Goal: Information Seeking & Learning: Learn about a topic

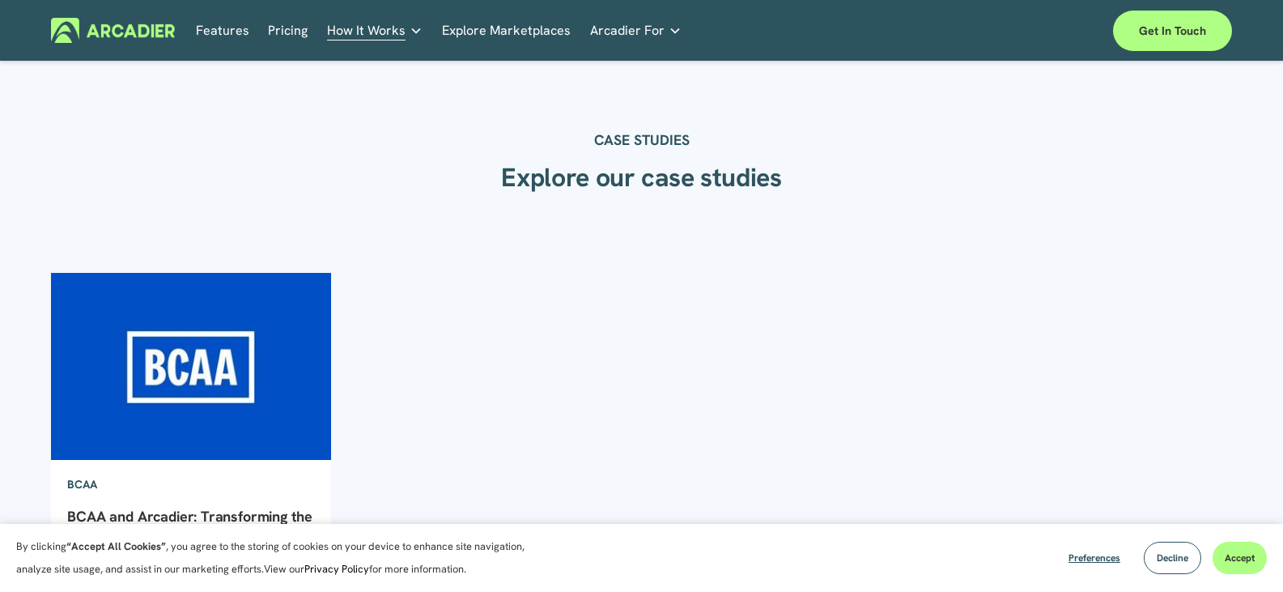
click at [286, 31] on link "Pricing" at bounding box center [288, 30] width 40 height 25
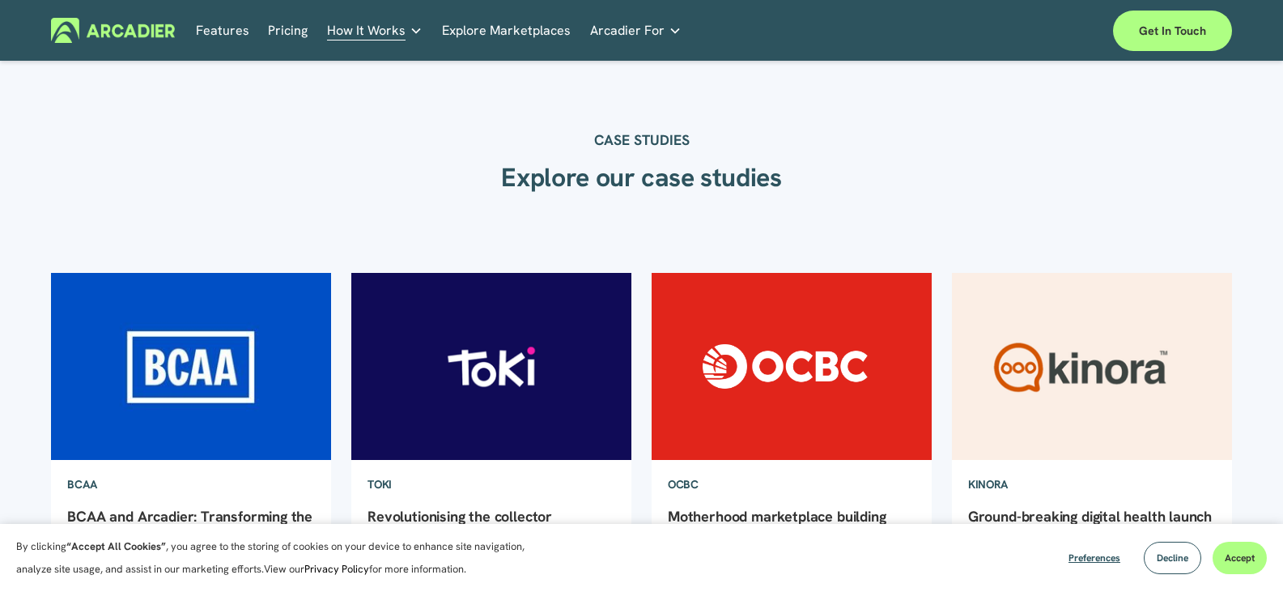
click at [867, 403] on img at bounding box center [791, 365] width 283 height 189
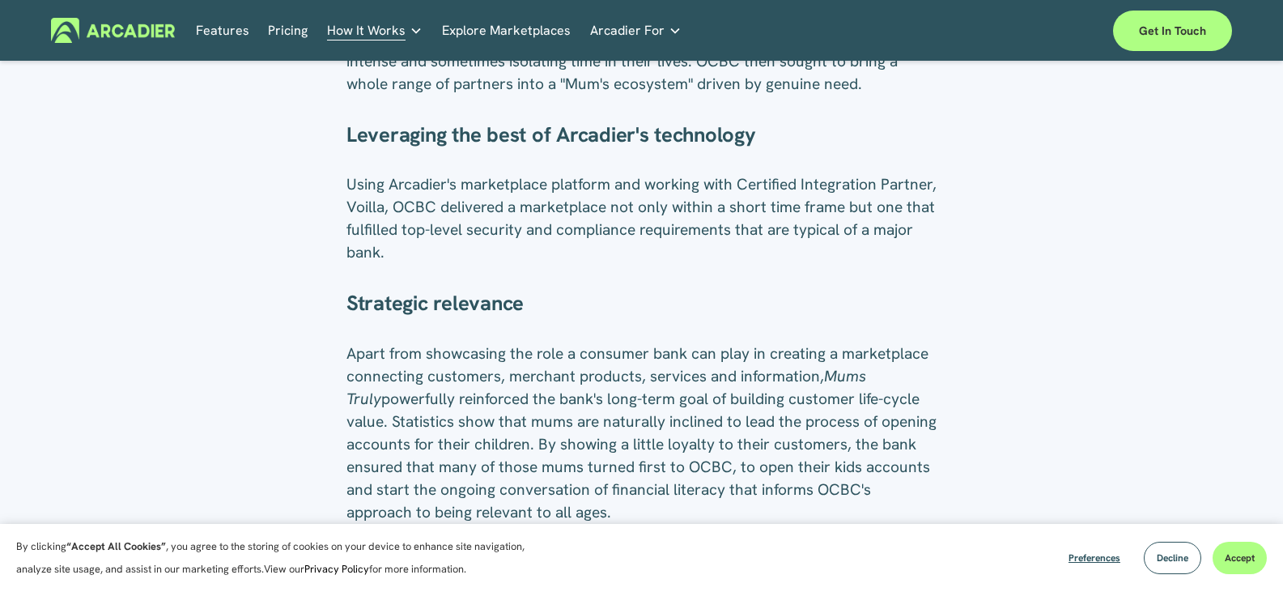
scroll to position [1134, 0]
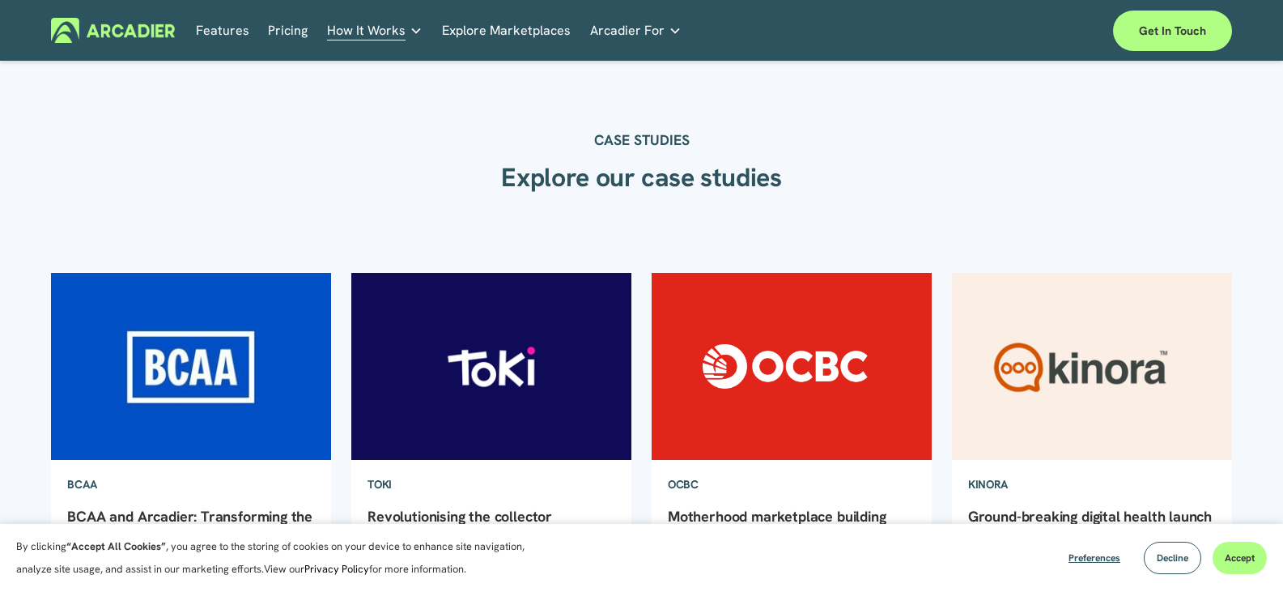
click at [845, 123] on div "CASE STUDIES Explore our case studies" at bounding box center [641, 140] width 1283 height 157
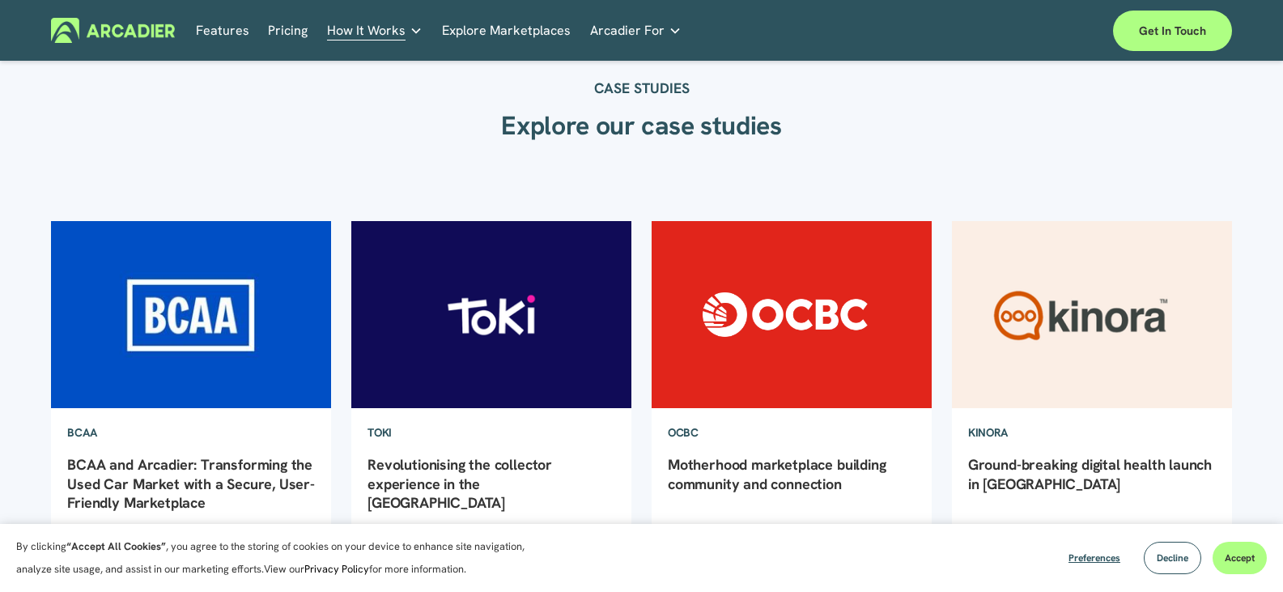
scroll to position [32, 0]
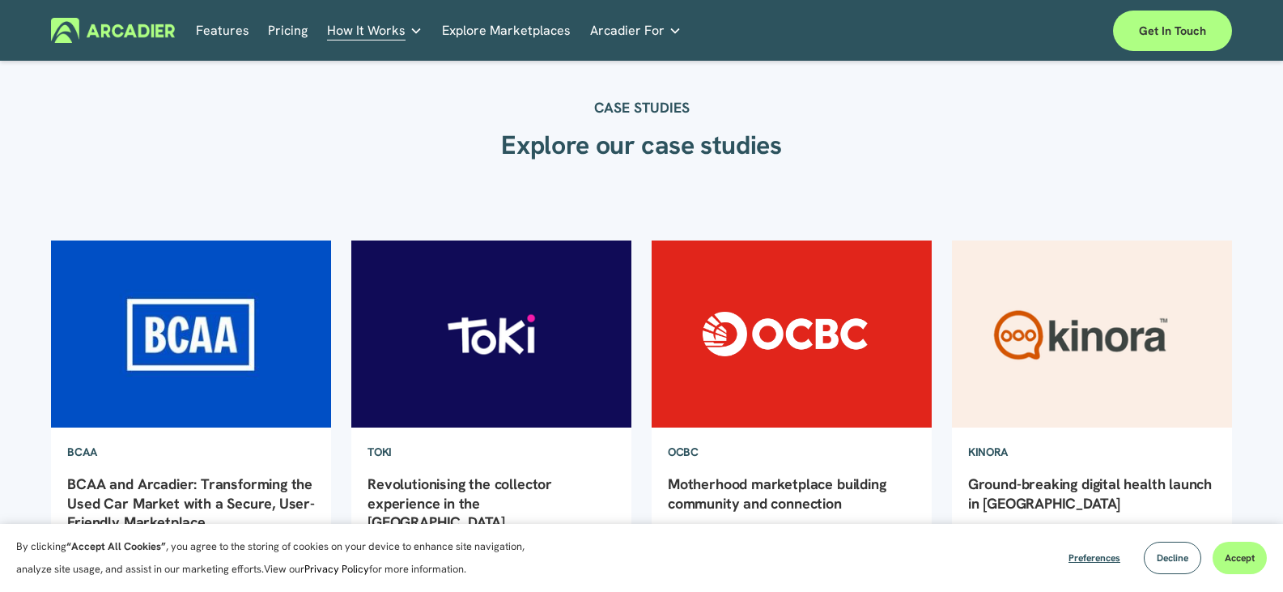
click at [461, 325] on img at bounding box center [491, 333] width 283 height 189
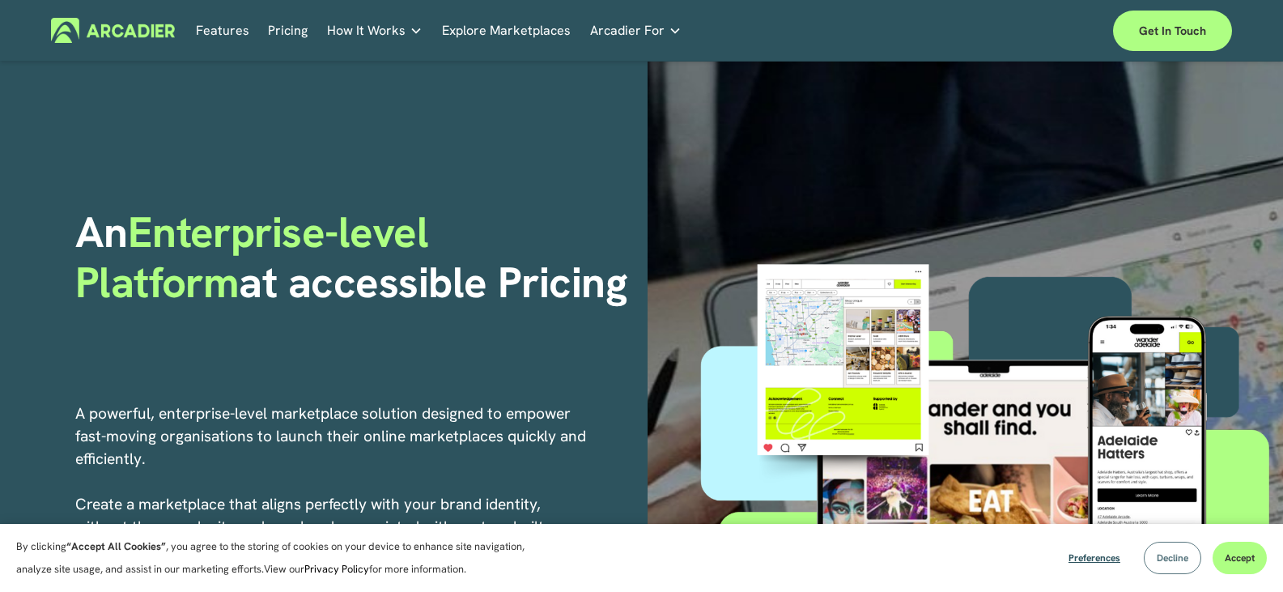
click at [1169, 558] on span "Decline" at bounding box center [1173, 557] width 32 height 13
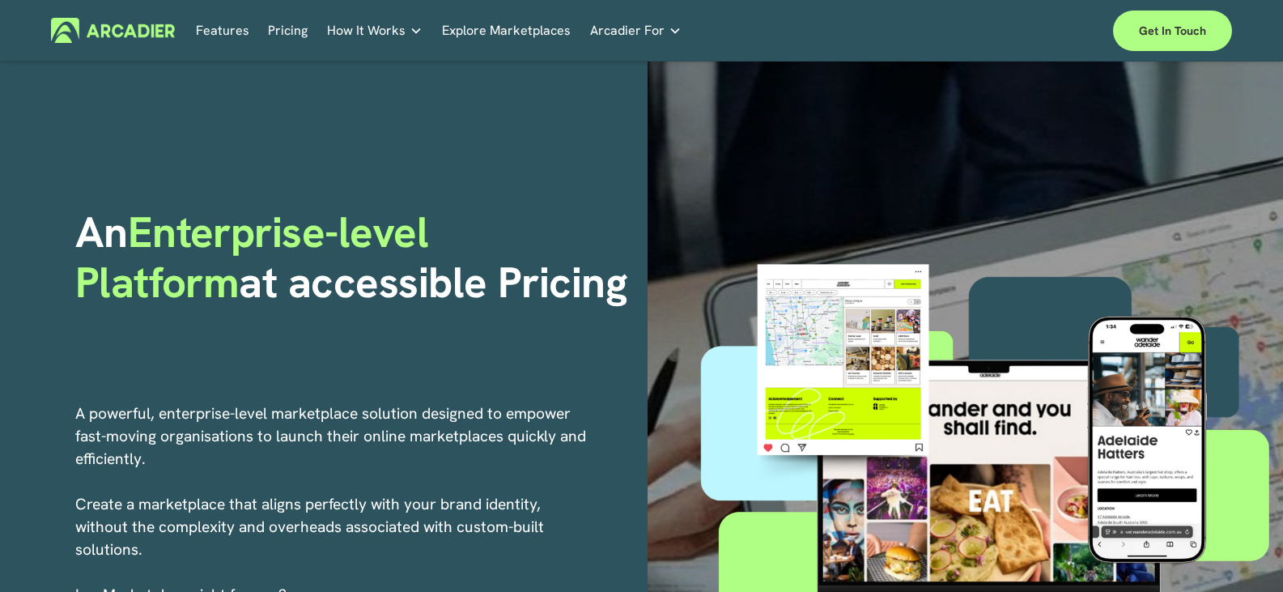
click at [503, 27] on link "Explore Marketplaces" at bounding box center [506, 30] width 129 height 25
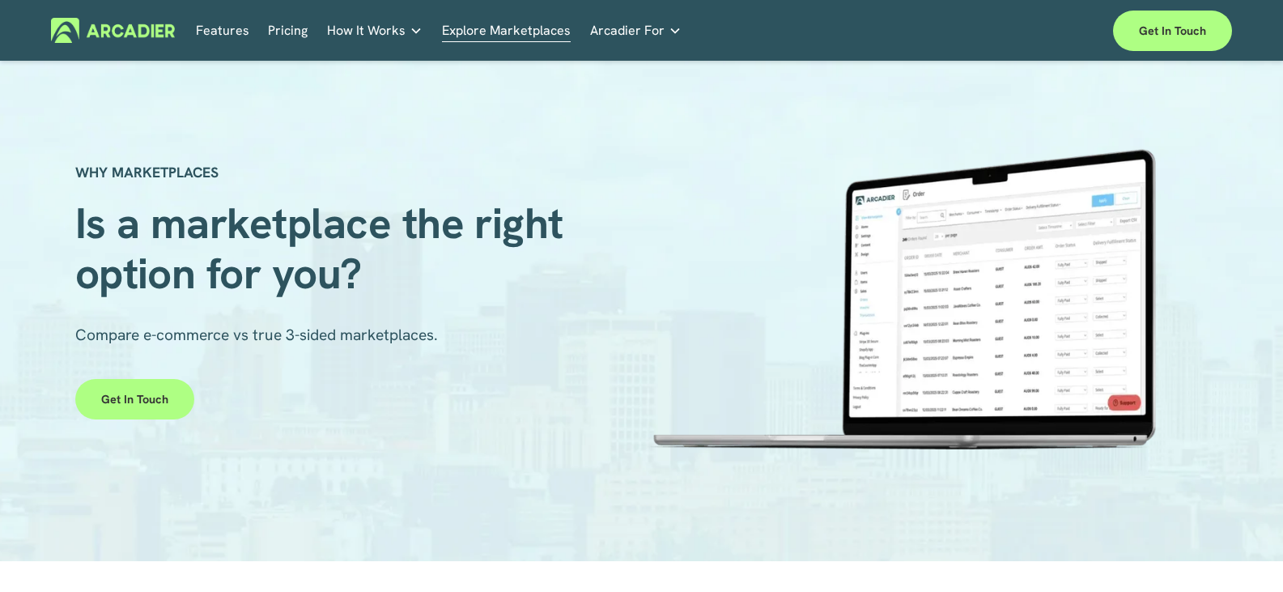
click at [387, 130] on div "WHY MARKETPLACES Is a marketplace the right option for you? Compare e-commerce …" at bounding box center [641, 311] width 1283 height 377
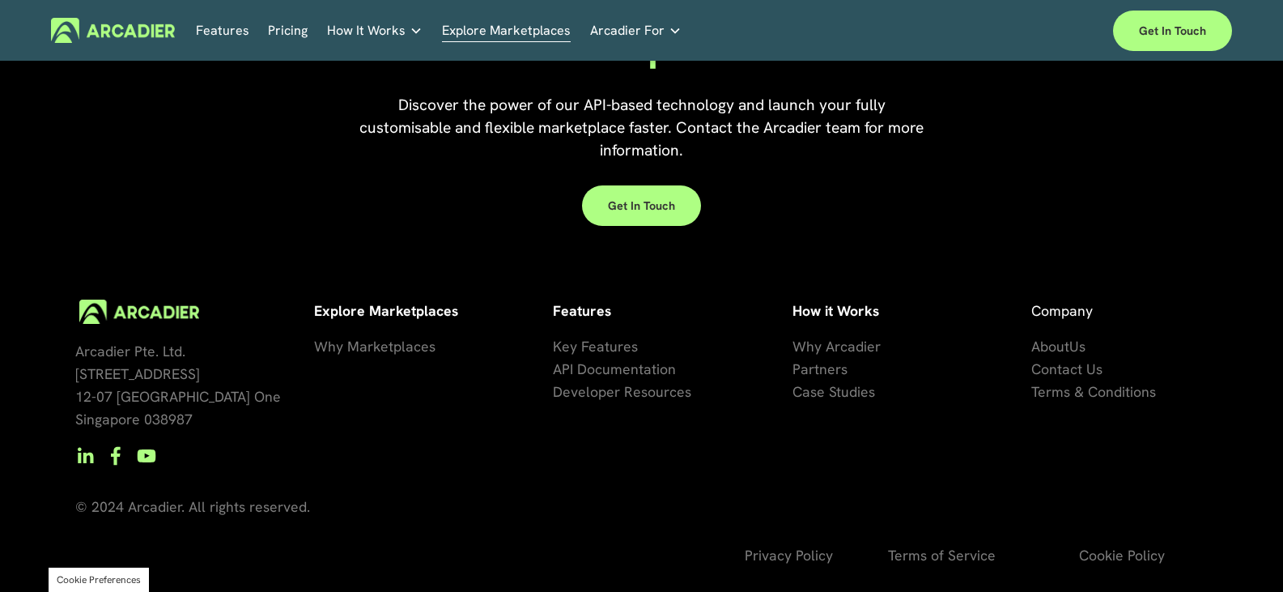
scroll to position [3720, 0]
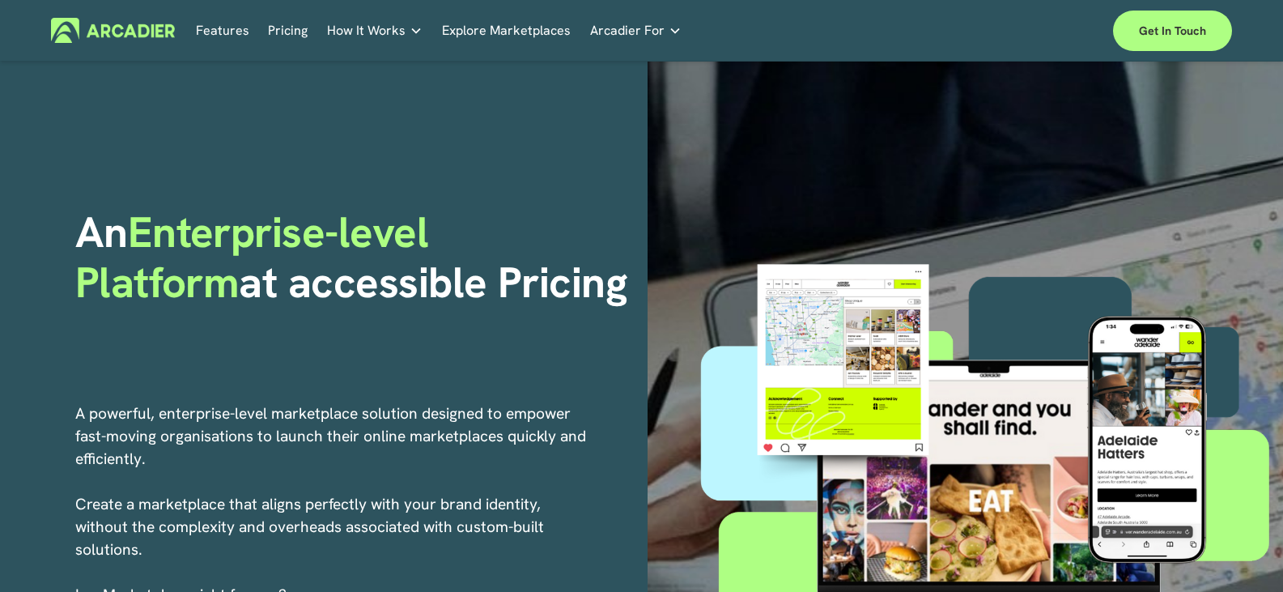
click at [0, 0] on link "Retail Marketplaces Whatever you are offering to your customer, we bring it all…" at bounding box center [0, 0] width 0 height 0
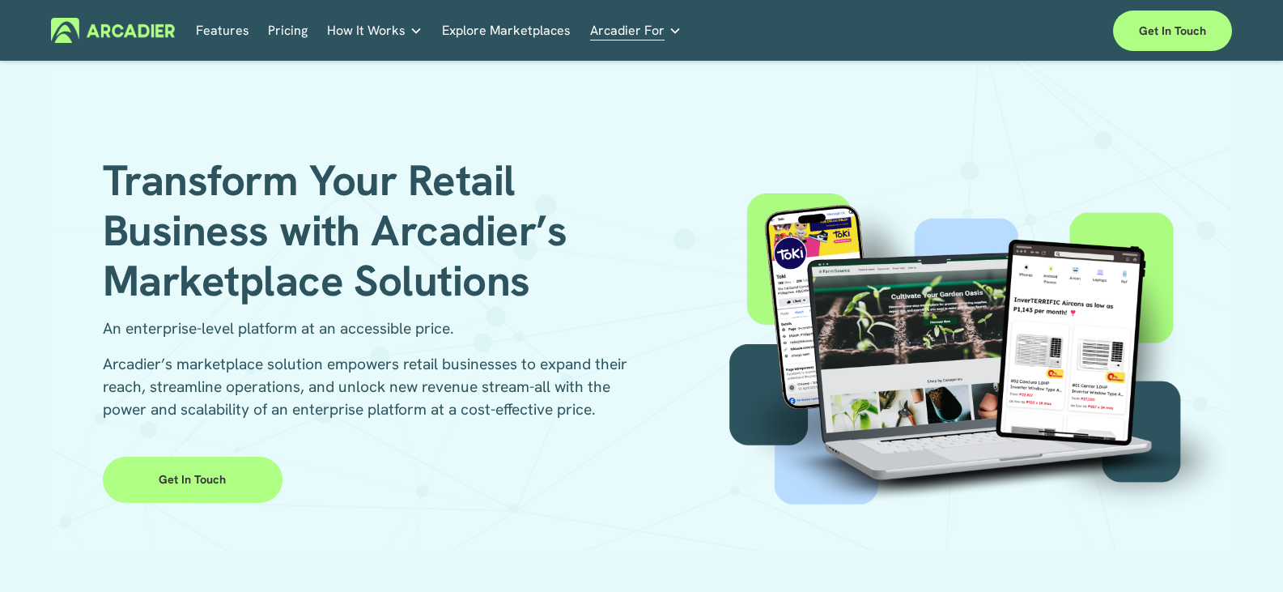
click at [572, 183] on h1 "Transform Your Retail Business with Arcadier’s Marketplace Solutions" at bounding box center [395, 230] width 584 height 151
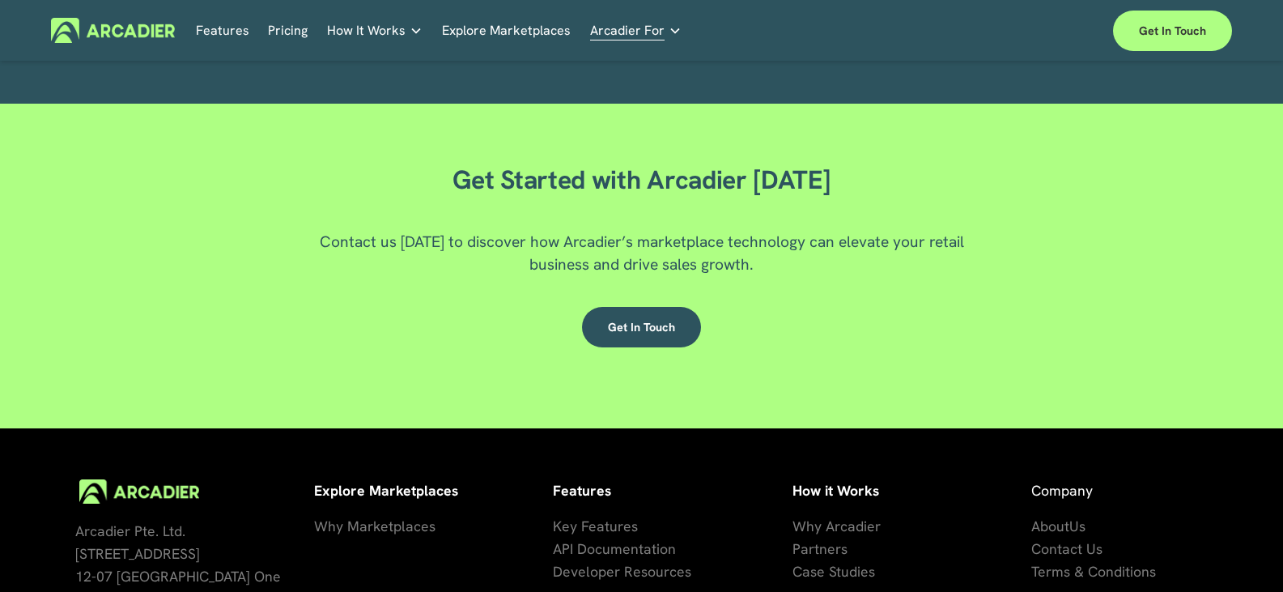
scroll to position [2721, 0]
